Goal: Task Accomplishment & Management: Use online tool/utility

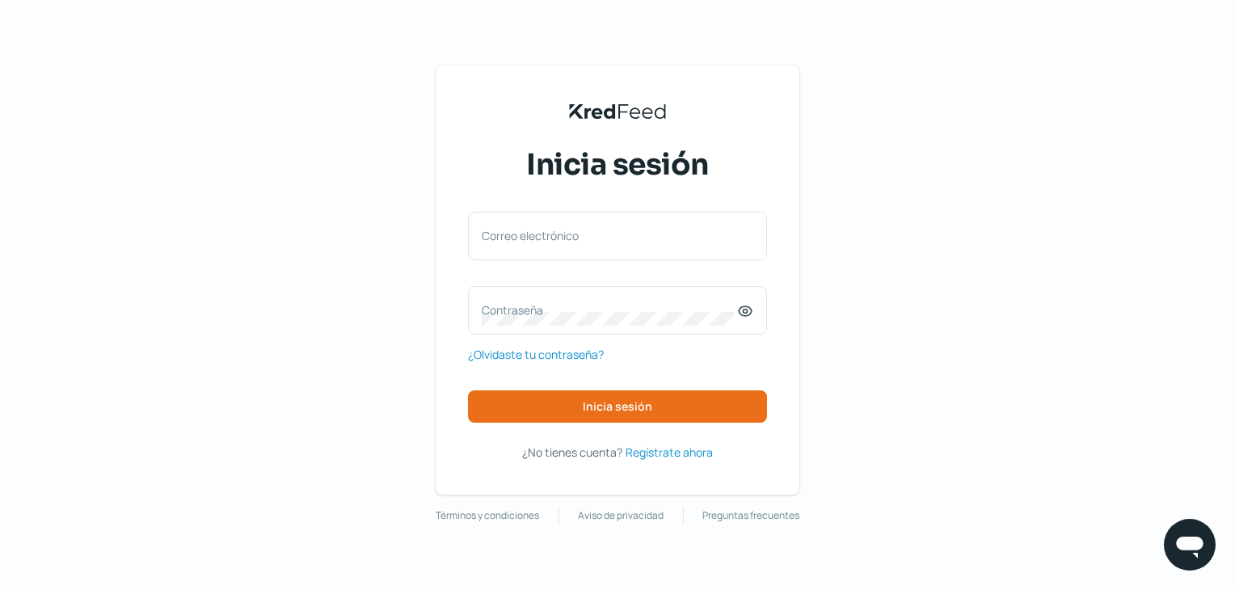
click at [674, 233] on label "Correo electrónico" at bounding box center [609, 235] width 255 height 15
click at [674, 237] on input "Correo electrónico" at bounding box center [618, 244] width 272 height 15
paste input "[EMAIL_ADDRESS][PERSON_NAME][DOMAIN_NAME]"
type input "[EMAIL_ADDRESS][PERSON_NAME][DOMAIN_NAME]"
click at [681, 302] on label "Contraseña" at bounding box center [609, 309] width 255 height 15
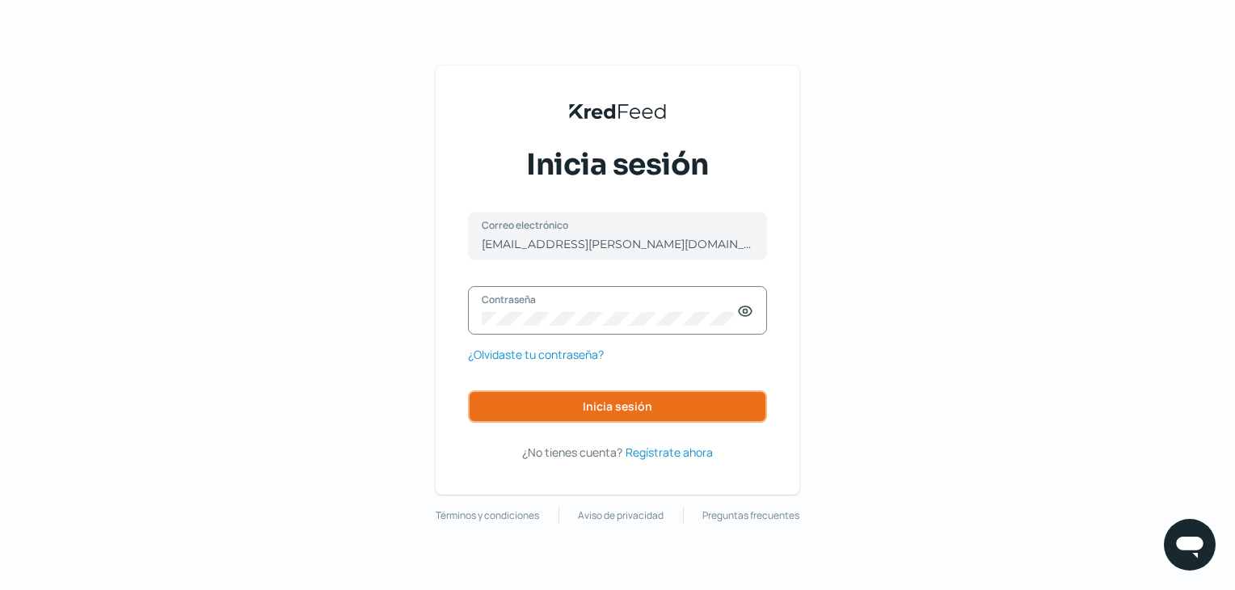
click at [688, 403] on button "Inicia sesión" at bounding box center [617, 406] width 299 height 32
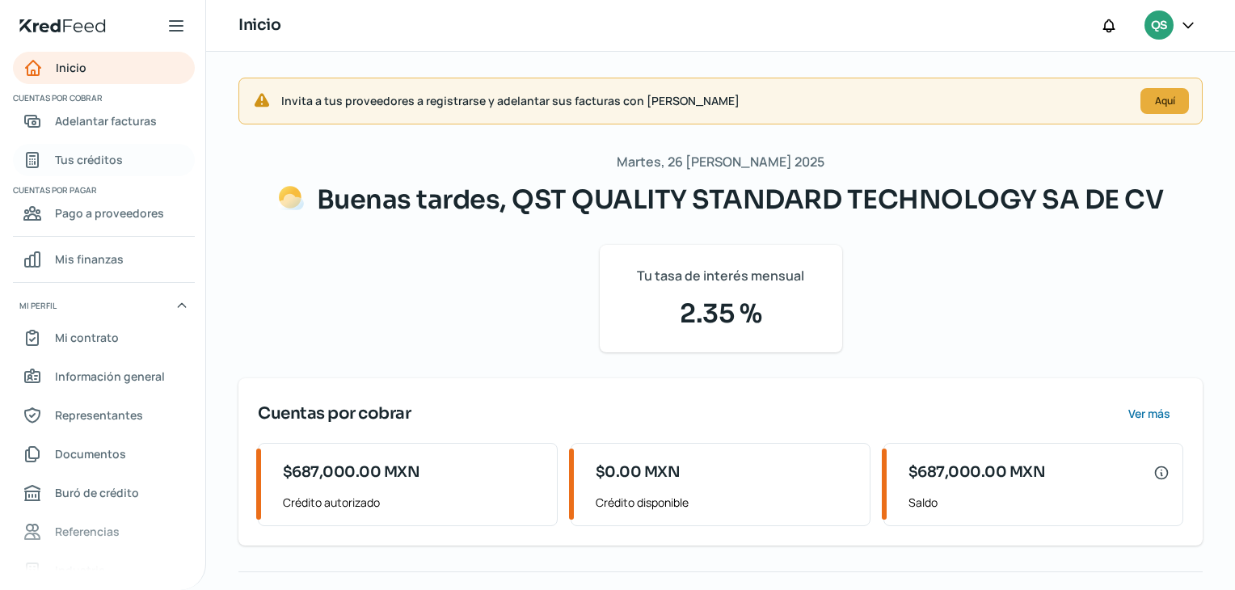
click at [115, 164] on span "Tus créditos" at bounding box center [89, 160] width 68 height 20
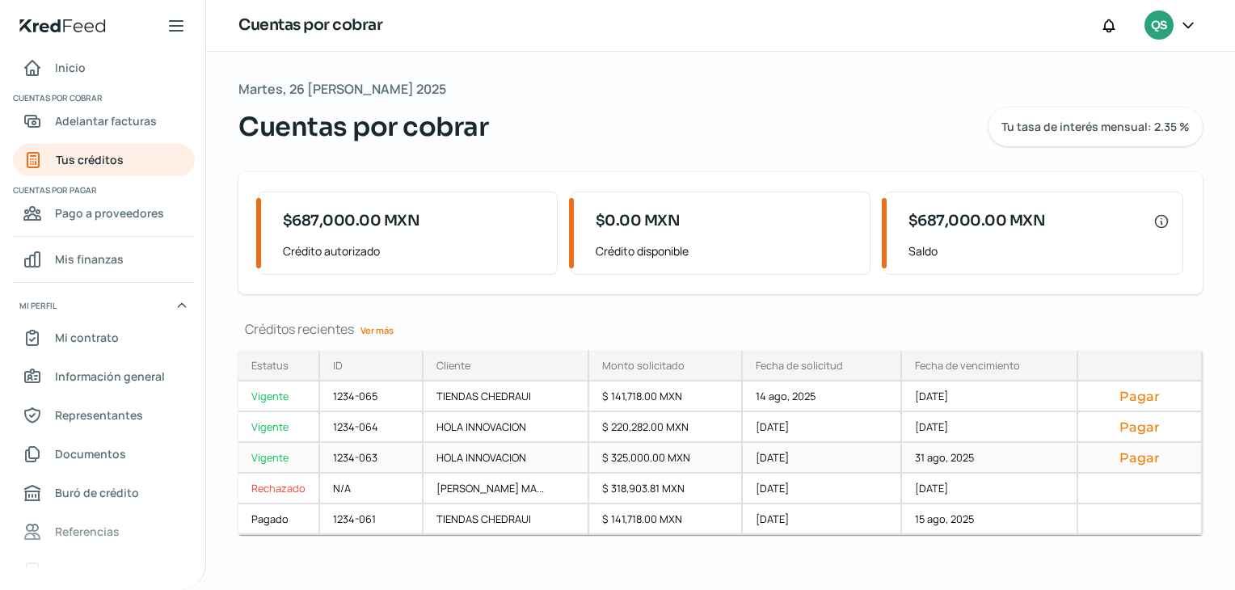
click at [452, 458] on div "HOLA INNOVACION" at bounding box center [507, 458] width 166 height 31
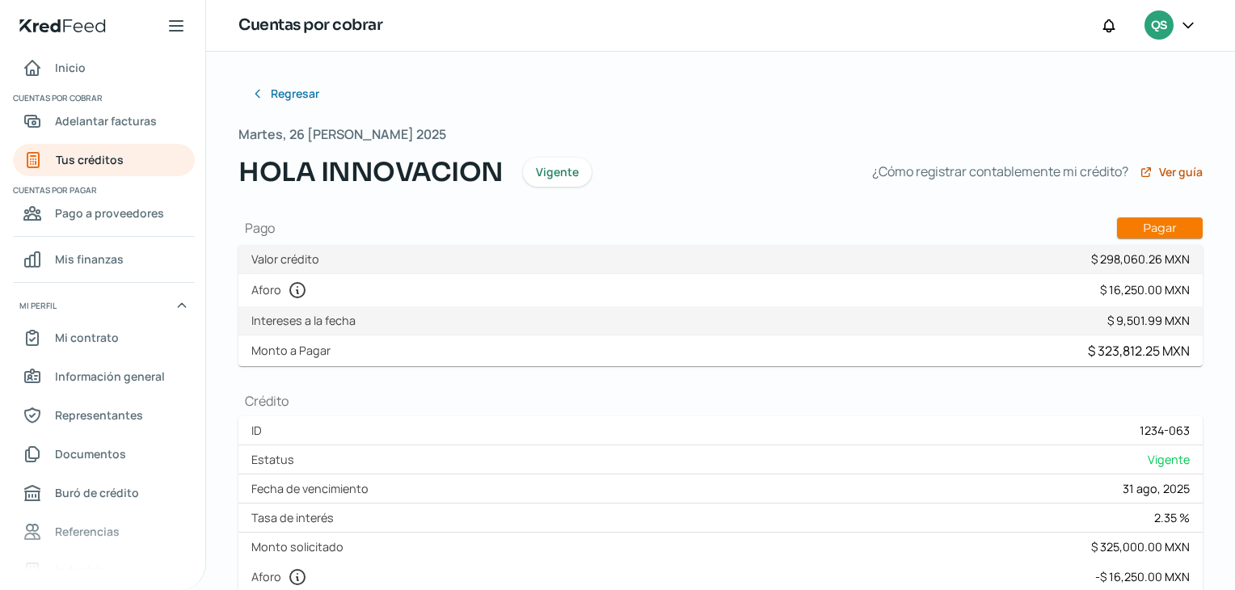
scroll to position [162, 0]
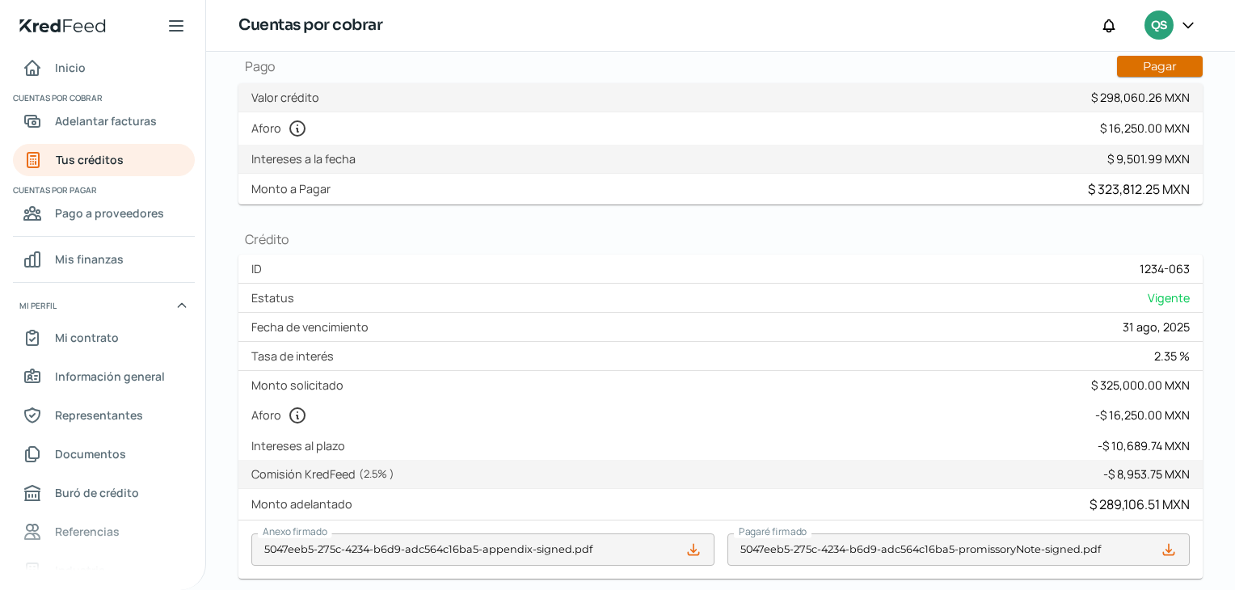
click at [1183, 69] on button "Pagar" at bounding box center [1160, 66] width 86 height 21
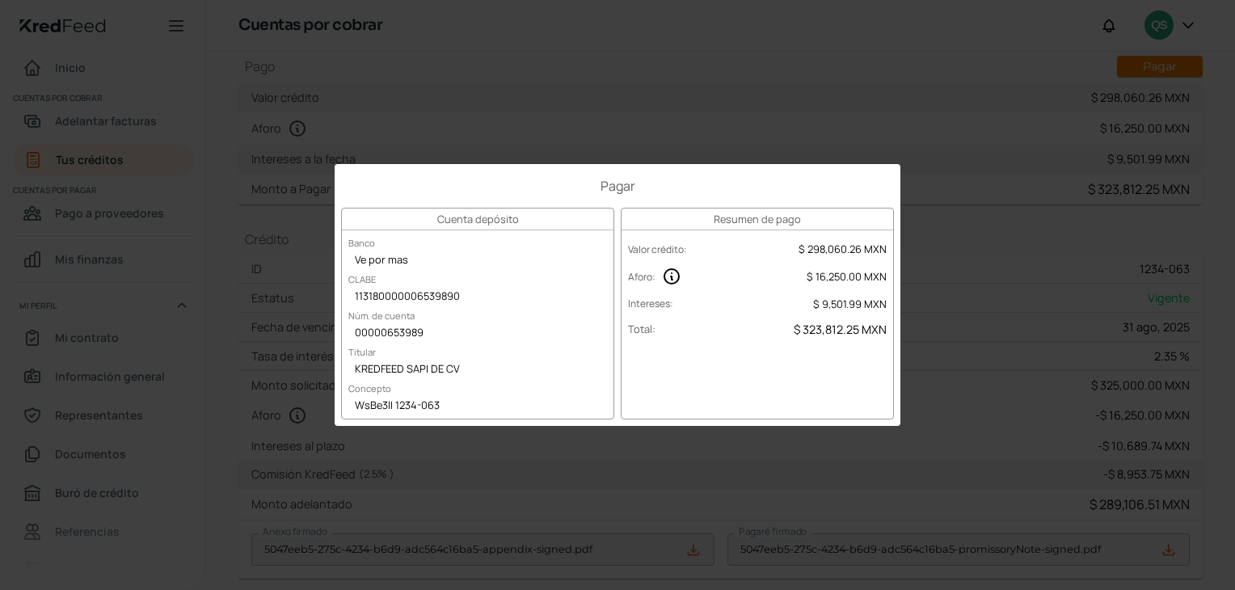
click at [1088, 394] on div "Pagar Cuenta depósito Banco Ve por mas [PERSON_NAME] 113180000006539890 Núm. de…" at bounding box center [617, 295] width 1235 height 590
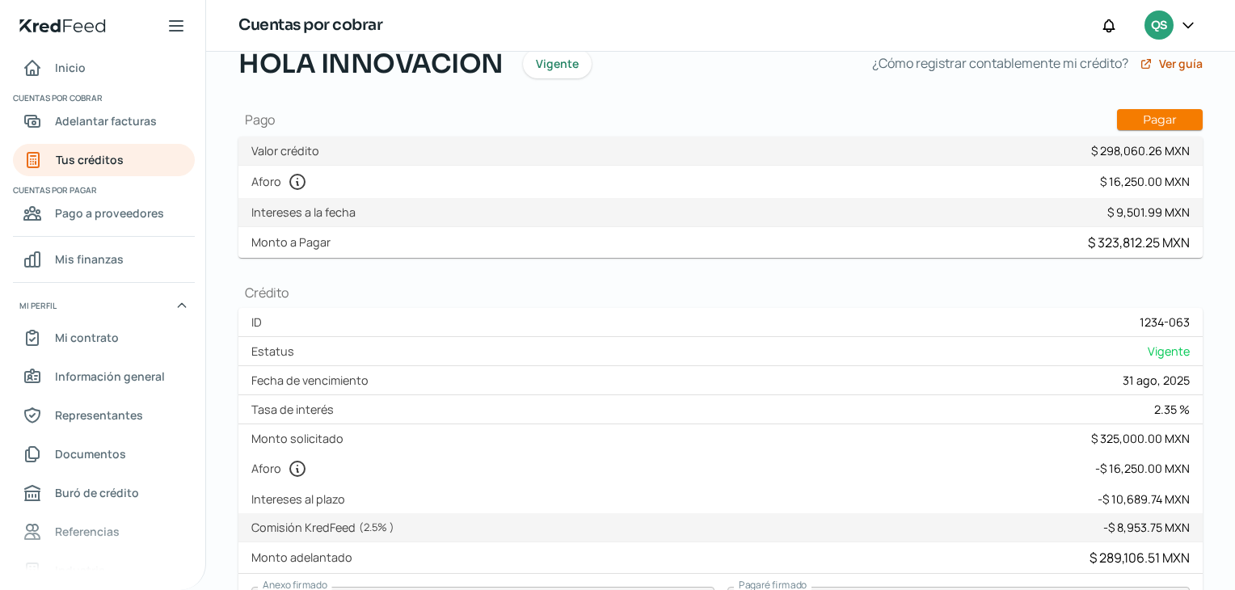
scroll to position [81, 0]
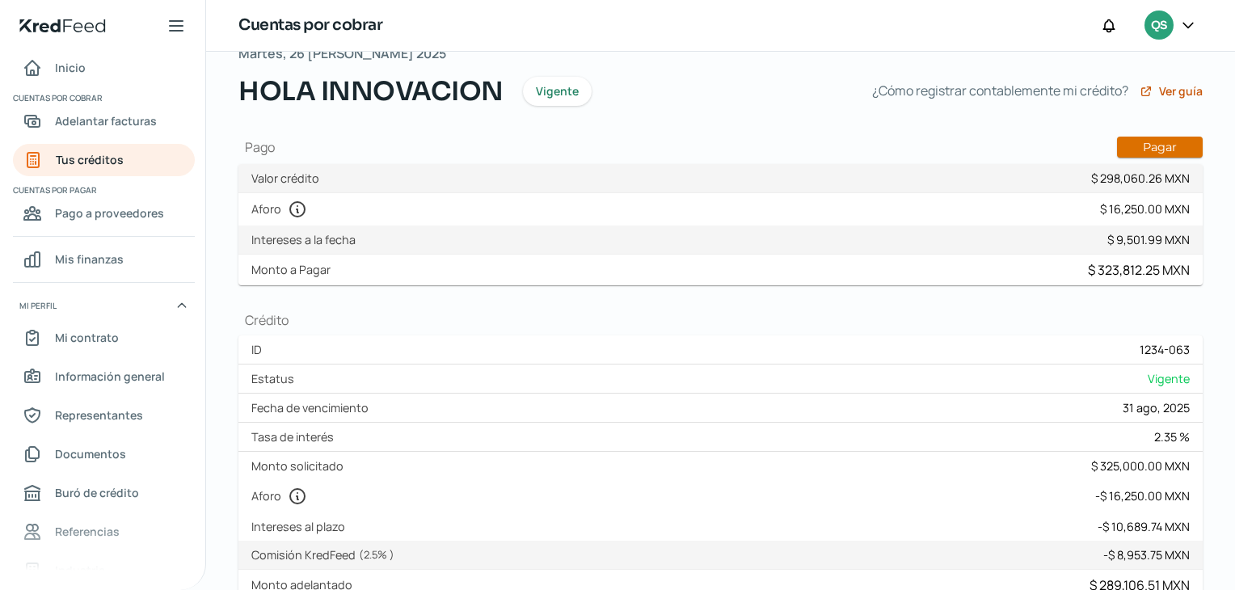
click at [1152, 148] on button "Pagar" at bounding box center [1160, 147] width 86 height 21
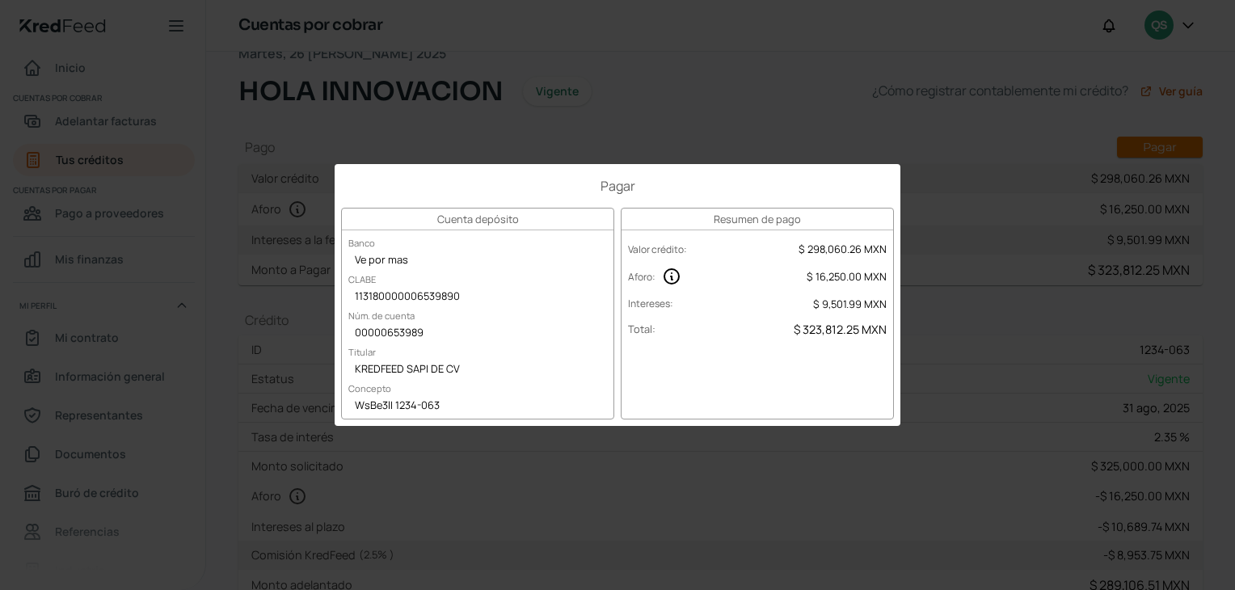
click at [1080, 252] on div "Pagar Cuenta depósito Banco Ve por mas [PERSON_NAME] 113180000006539890 Núm. de…" at bounding box center [617, 295] width 1235 height 590
